Goal: Navigation & Orientation: Find specific page/section

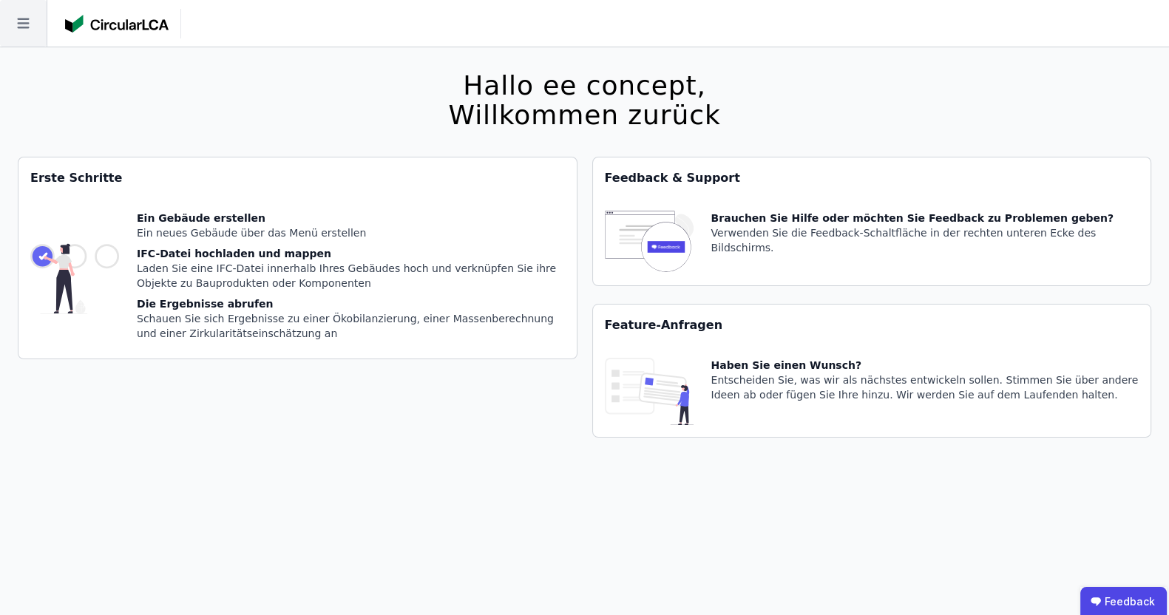
click at [34, 30] on icon at bounding box center [23, 23] width 47 height 47
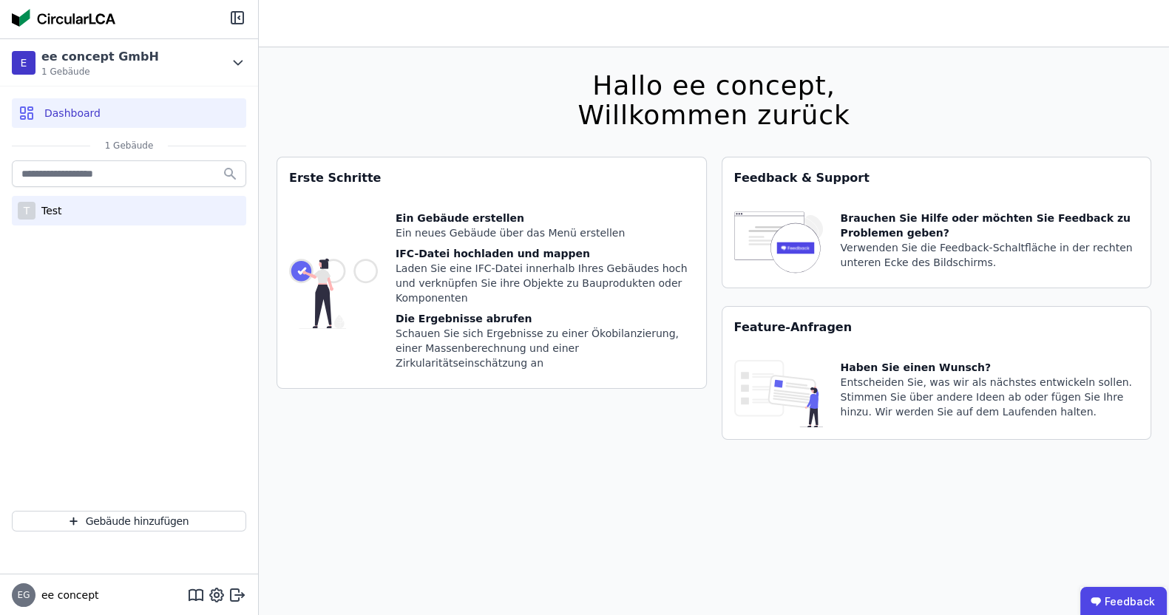
click at [78, 208] on div "T Test" at bounding box center [129, 211] width 234 height 30
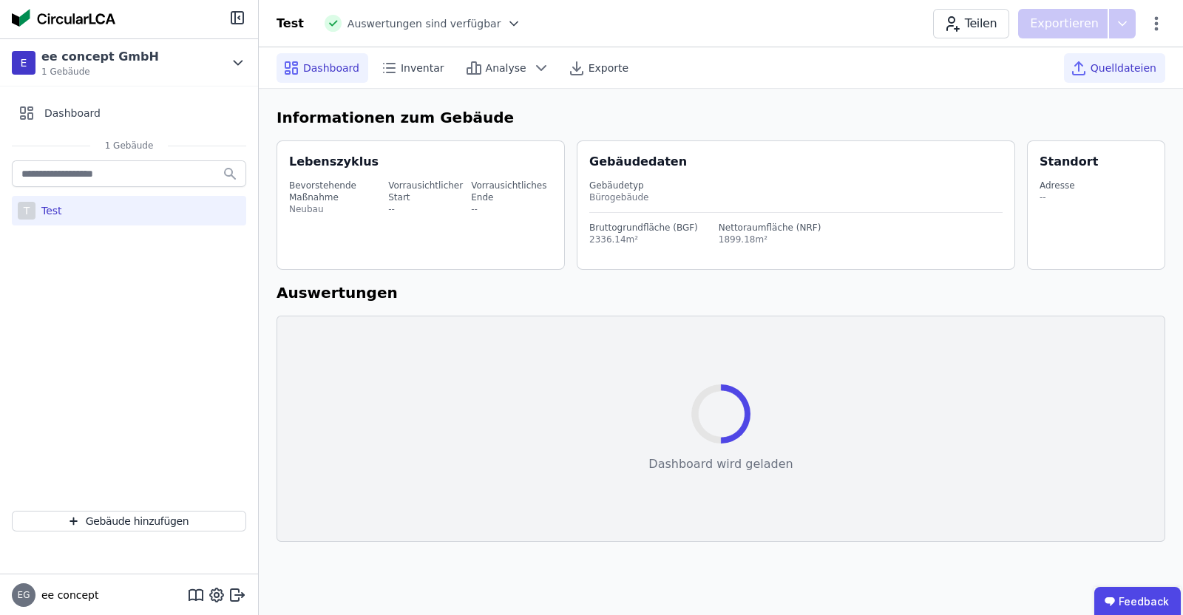
click at [1112, 57] on div "Quelldateien" at bounding box center [1114, 68] width 101 height 30
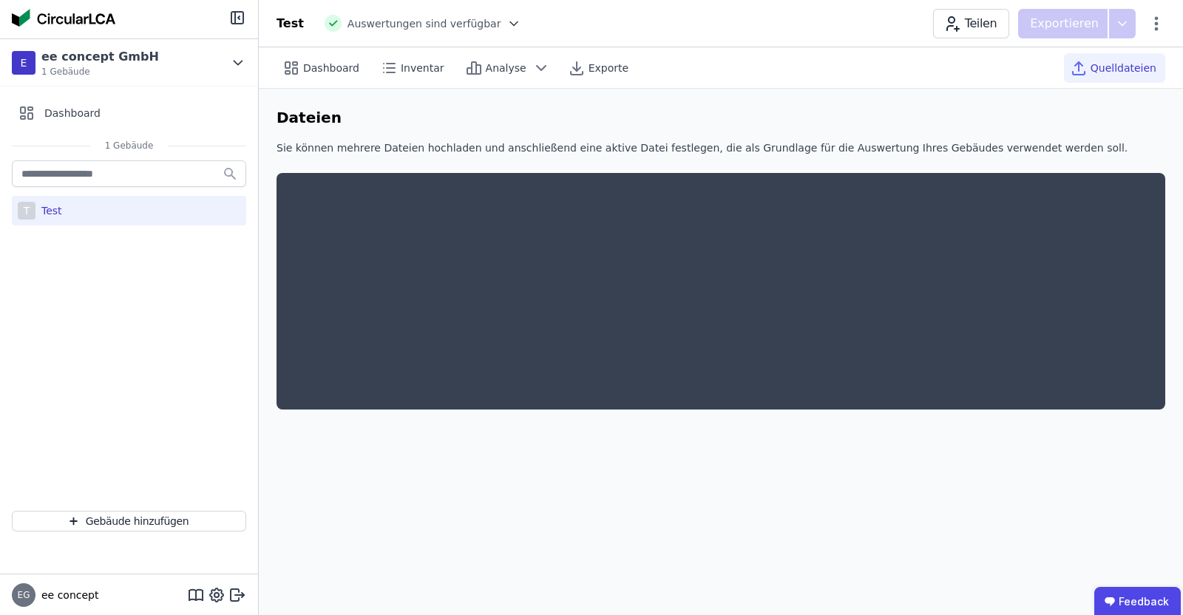
click at [1131, 70] on span "Quelldateien" at bounding box center [1123, 68] width 66 height 15
